Goal: Navigation & Orientation: Find specific page/section

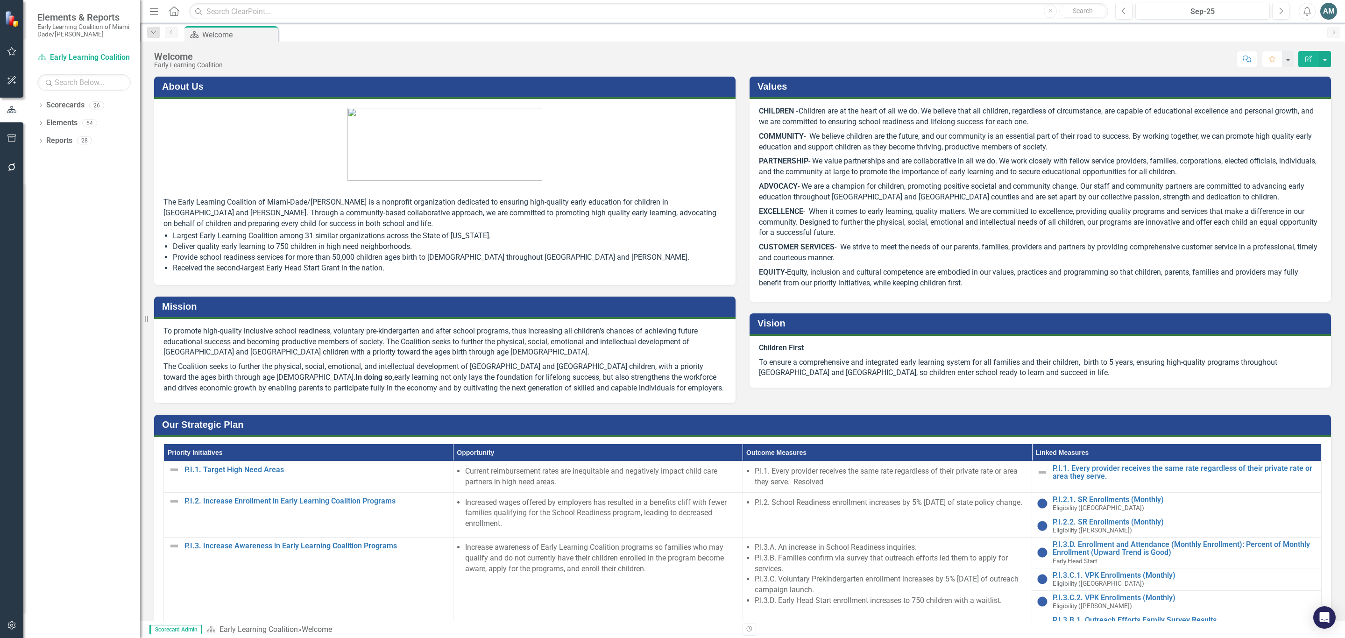
click at [35, 124] on div "Dropdown Scorecards 26 Dropdown Early Learning Coalition Call Center Child Asse…" at bounding box center [81, 368] width 117 height 540
click at [38, 124] on icon "Dropdown" at bounding box center [40, 123] width 7 height 5
click at [38, 124] on icon "Dropdown" at bounding box center [39, 123] width 5 height 7
click at [41, 107] on icon "Dropdown" at bounding box center [40, 106] width 7 height 5
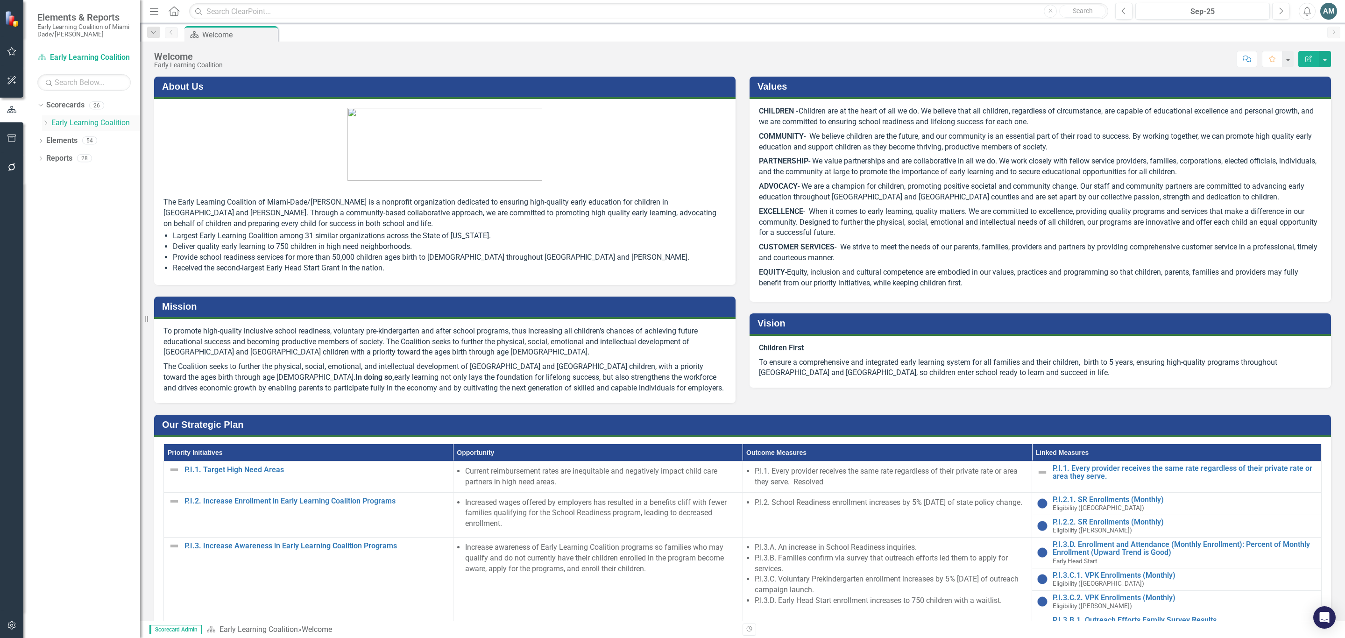
click at [55, 122] on link "Early Learning Coalition" at bounding box center [95, 123] width 89 height 11
click at [44, 125] on icon "Dropdown" at bounding box center [45, 123] width 7 height 6
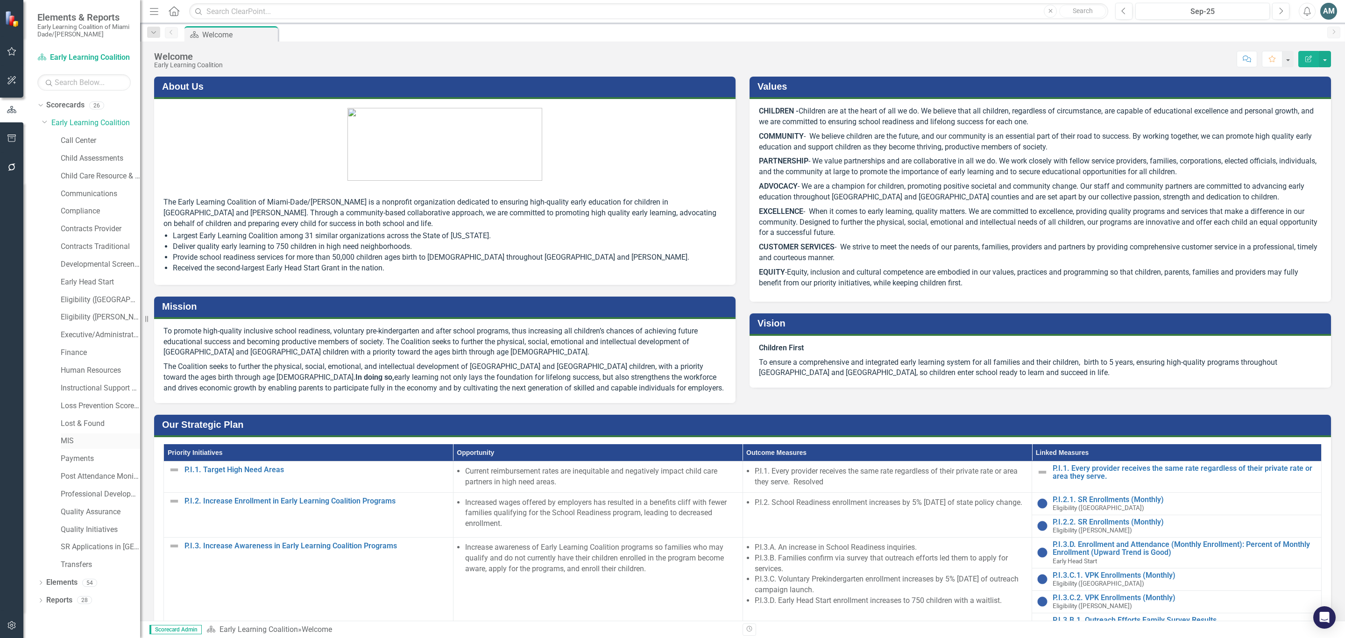
click at [74, 440] on link "MIS" at bounding box center [100, 441] width 79 height 11
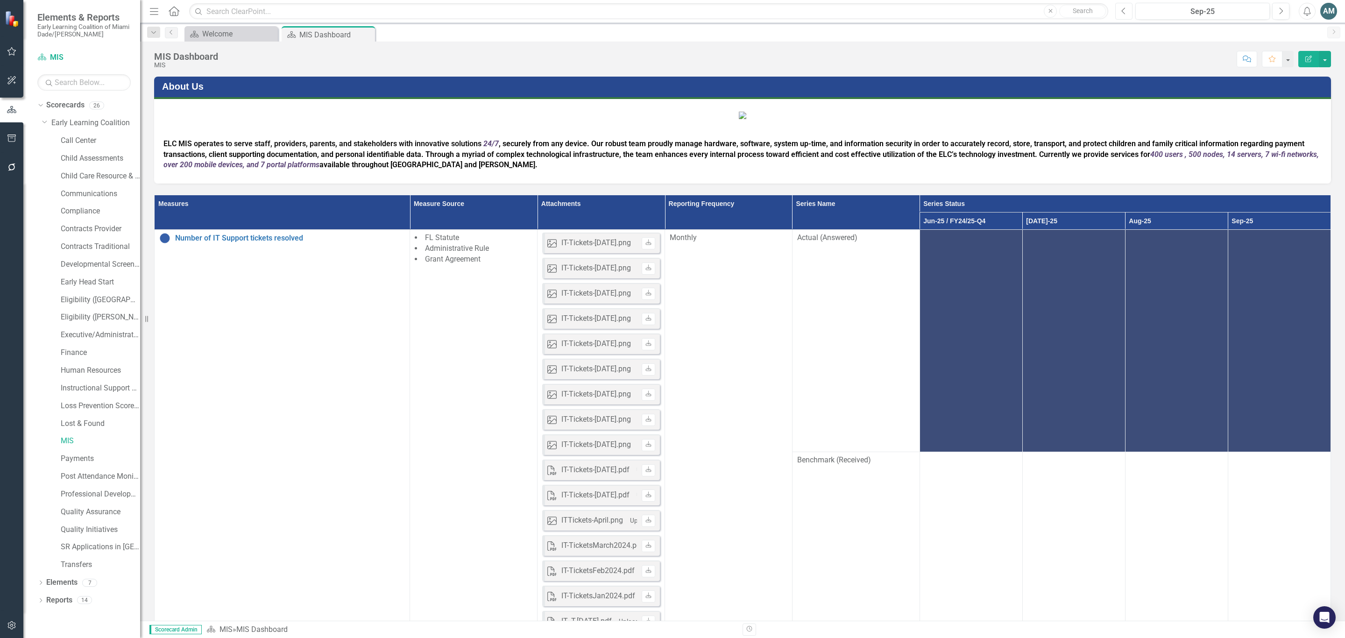
click at [1121, 9] on icon "Previous" at bounding box center [1123, 11] width 5 height 8
click at [1122, 10] on icon "Previous" at bounding box center [1123, 11] width 5 height 8
